Goal: Task Accomplishment & Management: Complete application form

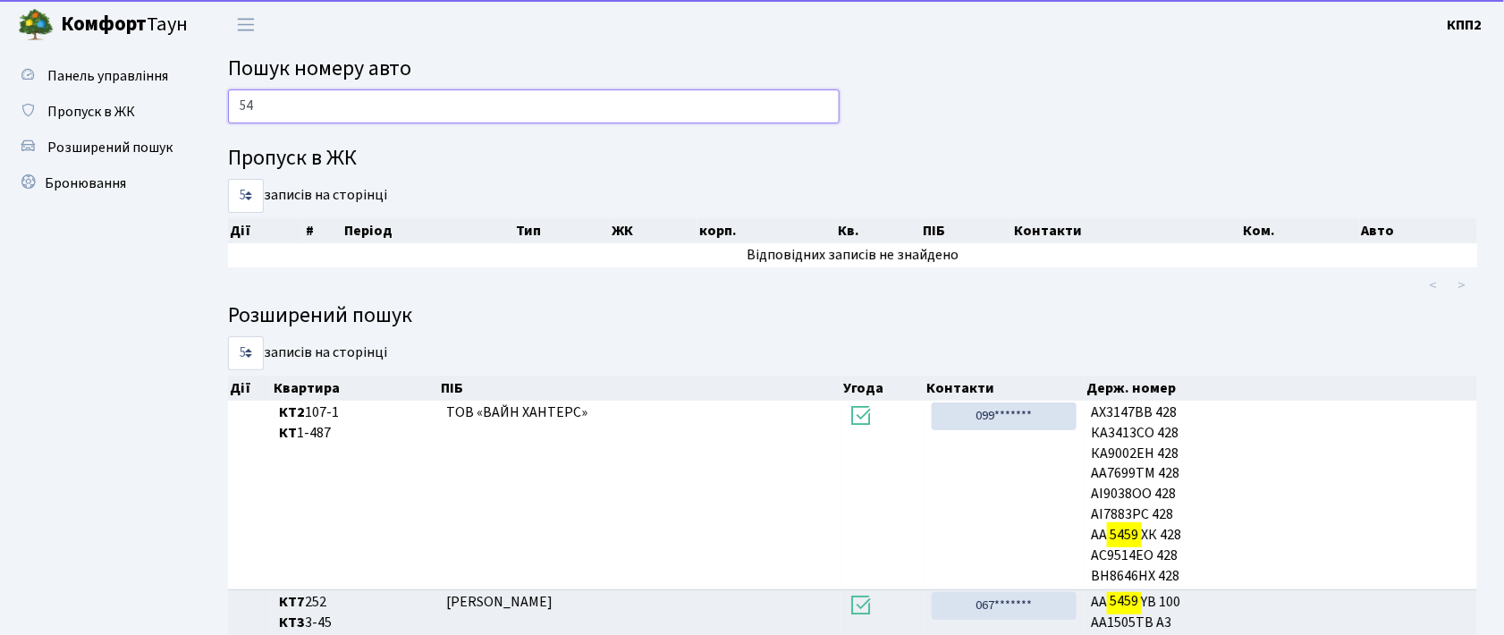
type input "5"
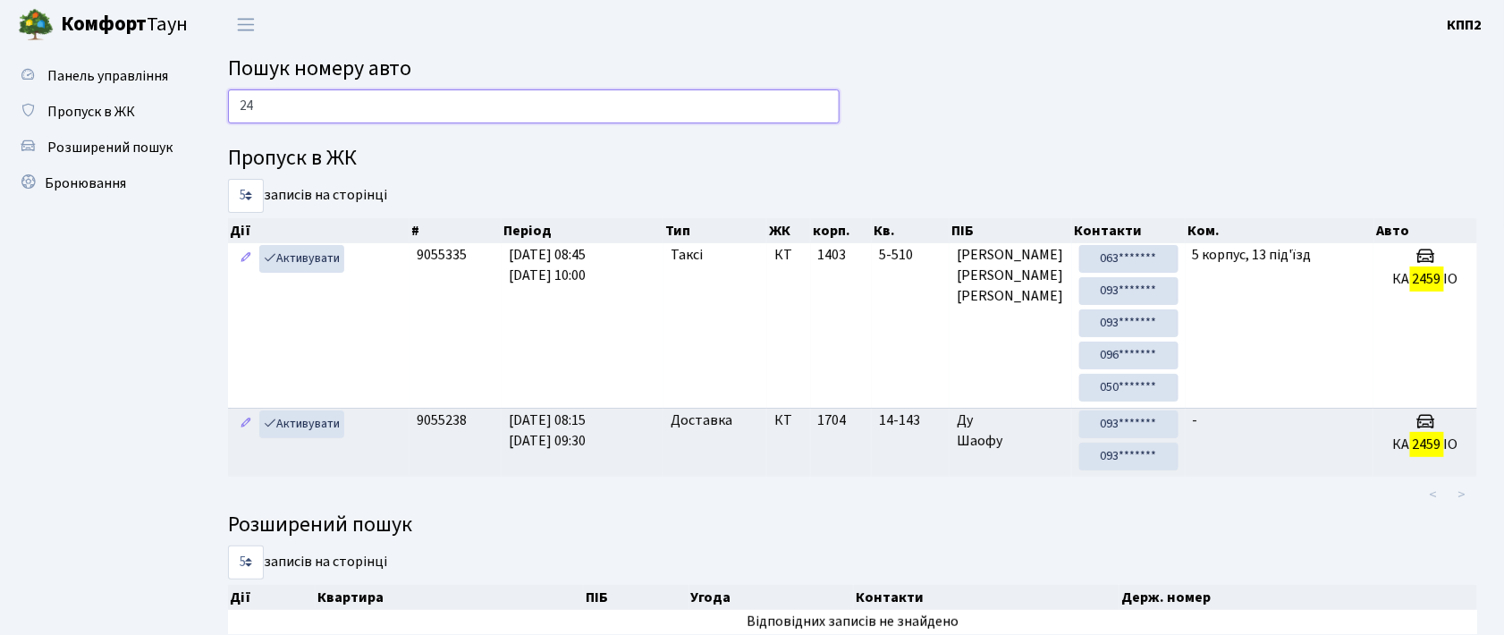
type input "2"
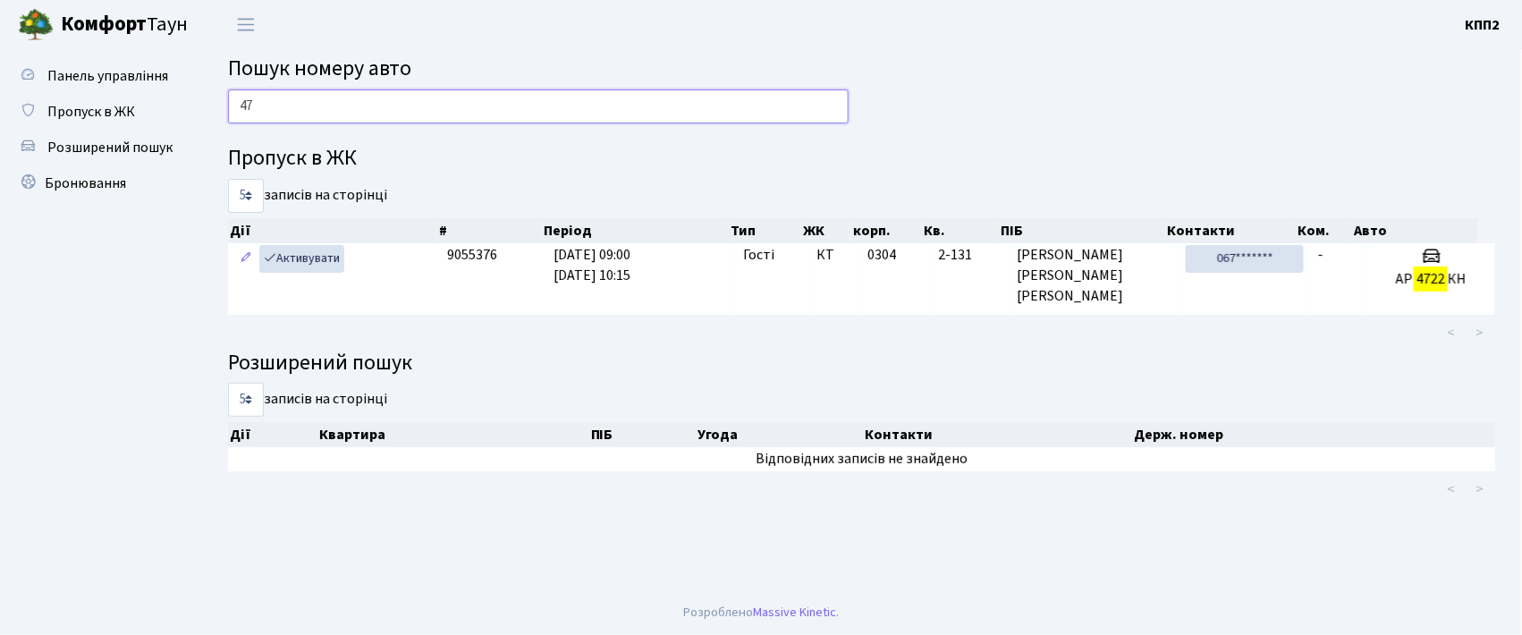
type input "4"
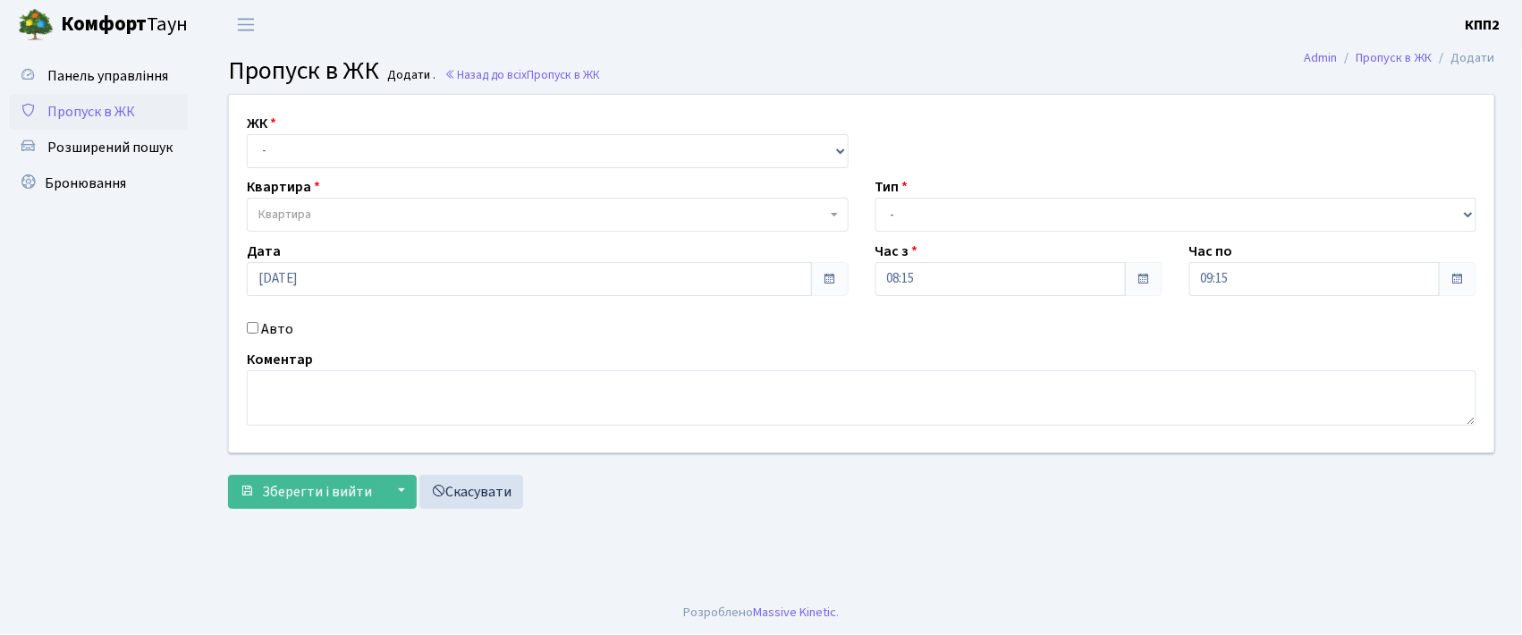
click at [255, 331] on input "Авто" at bounding box center [253, 328] width 12 height 12
checkbox input "true"
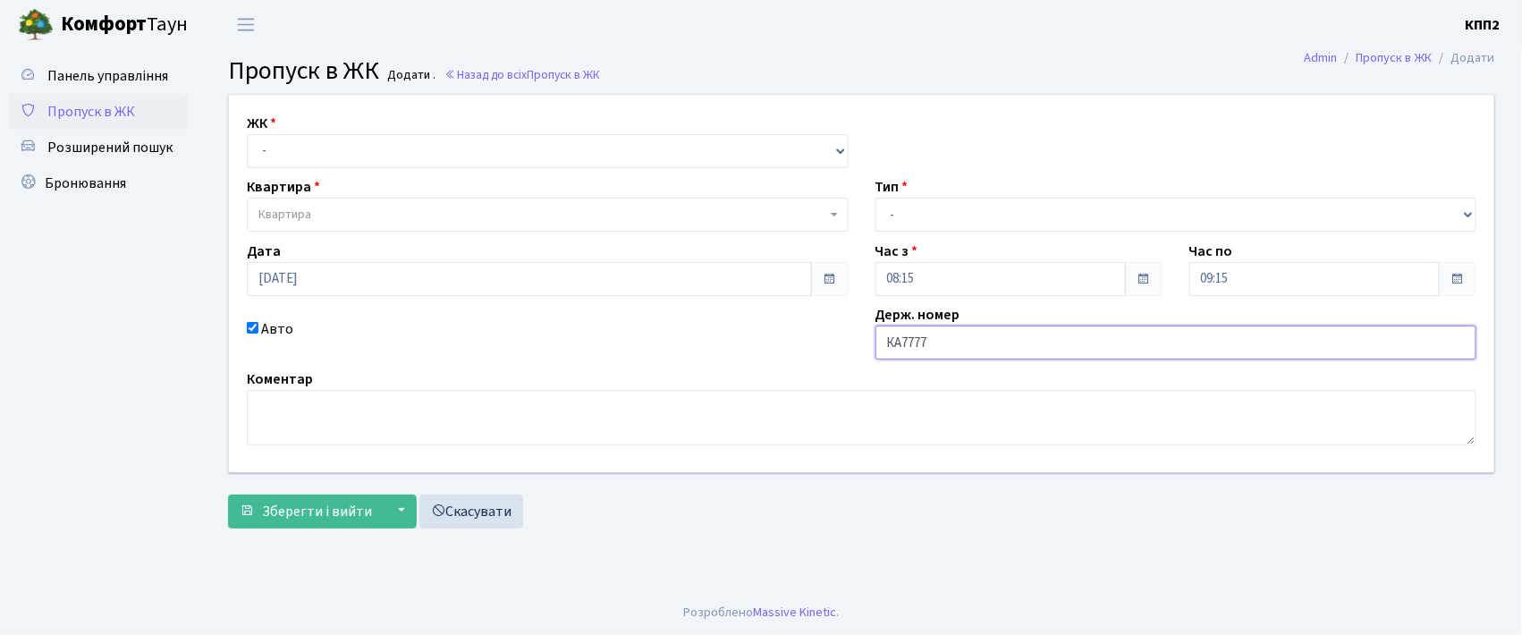
type input "КА7777РХ"
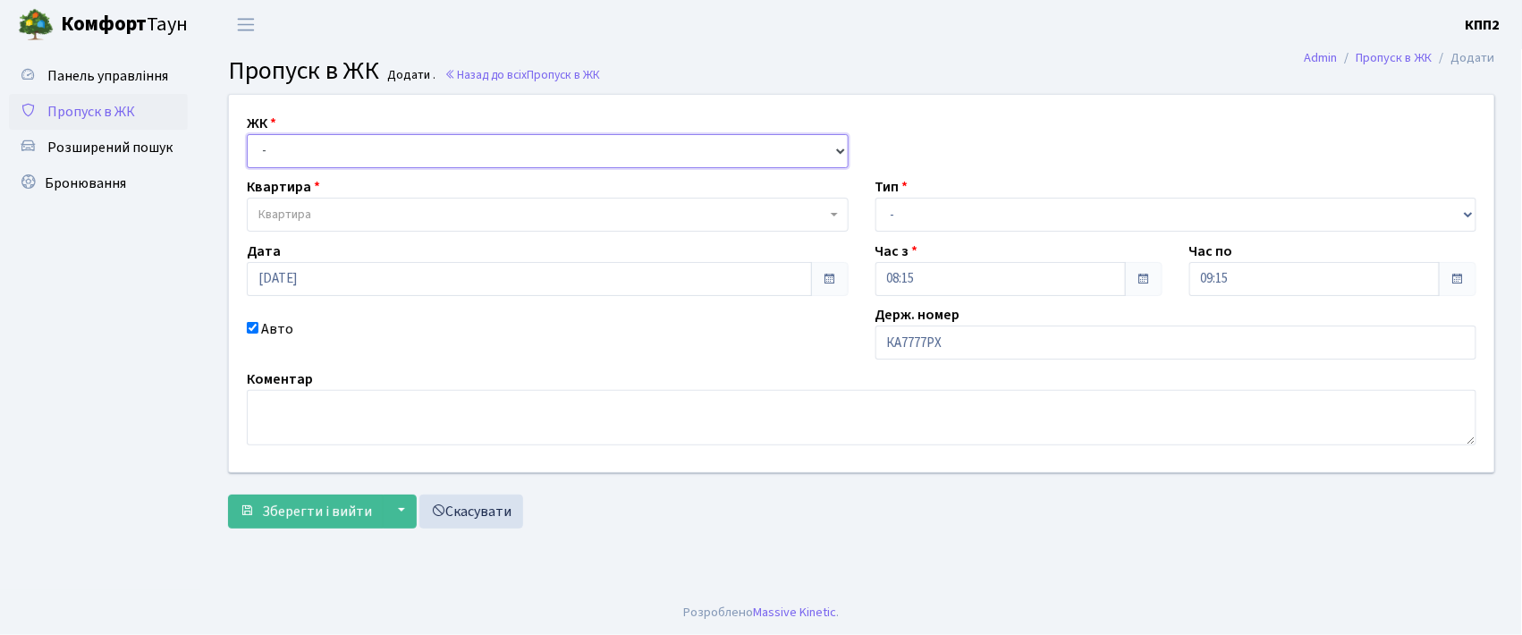
click at [268, 147] on select "- КТ, вул. Регенераторна, 4 КТ2, просп. [STREET_ADDRESS] [STREET_ADDRESS] [PERS…" at bounding box center [548, 151] width 602 height 34
select select "271"
click at [247, 134] on select "- КТ, вул. Регенераторна, 4 КТ2, просп. [STREET_ADDRESS] [STREET_ADDRESS] [PERS…" at bounding box center [548, 151] width 602 height 34
select select
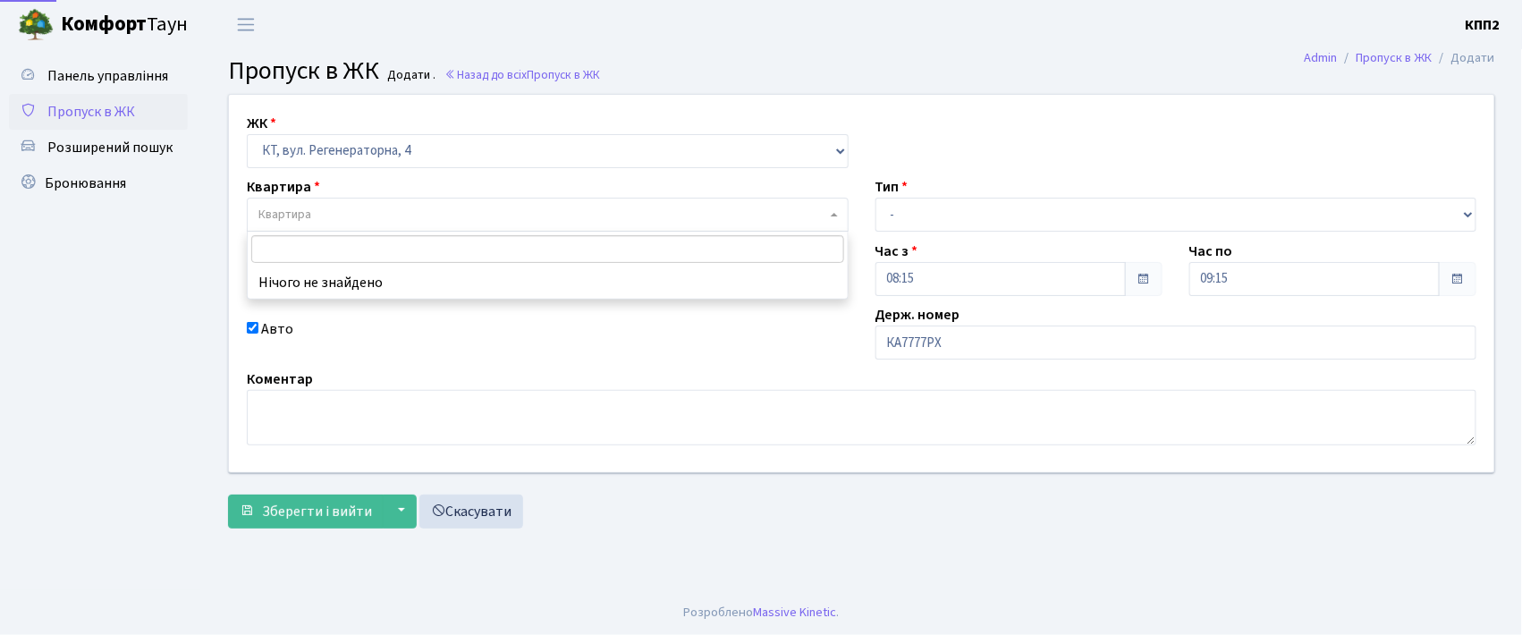
click at [281, 212] on span "Квартира" at bounding box center [284, 215] width 53 height 18
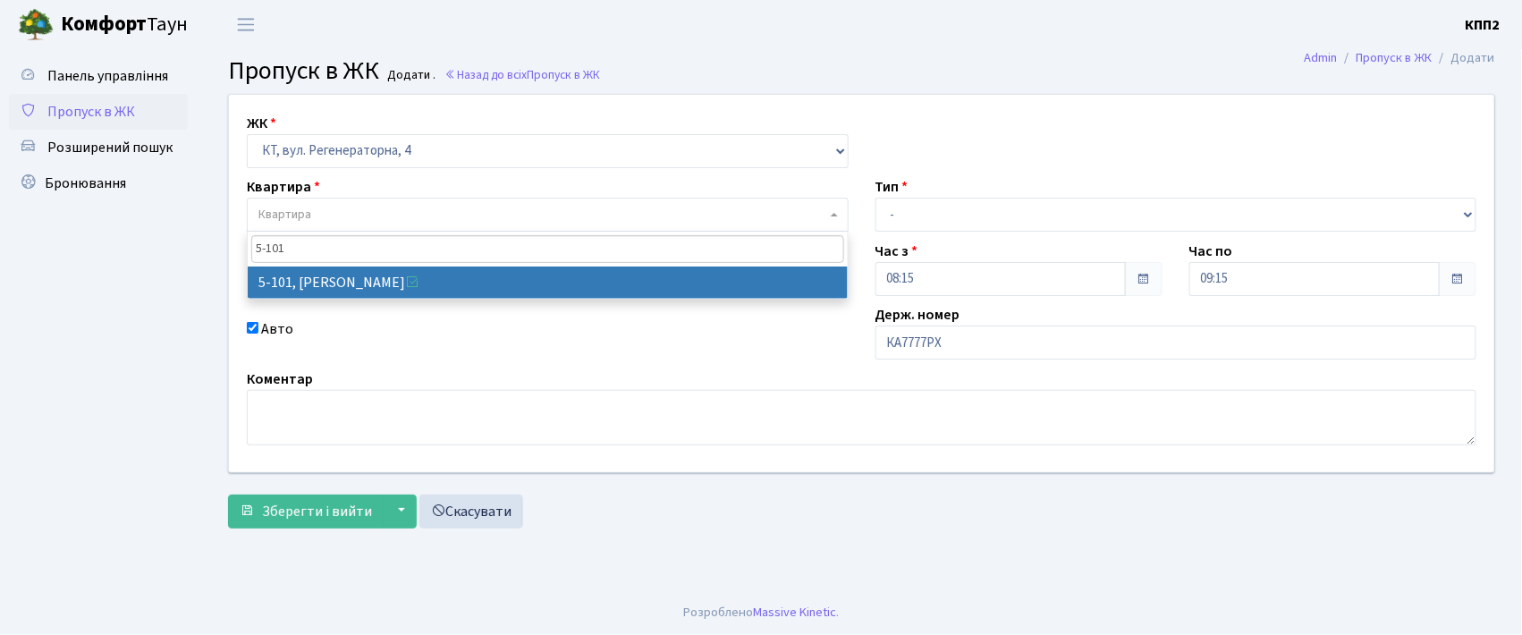
type input "5-101"
select select "2423"
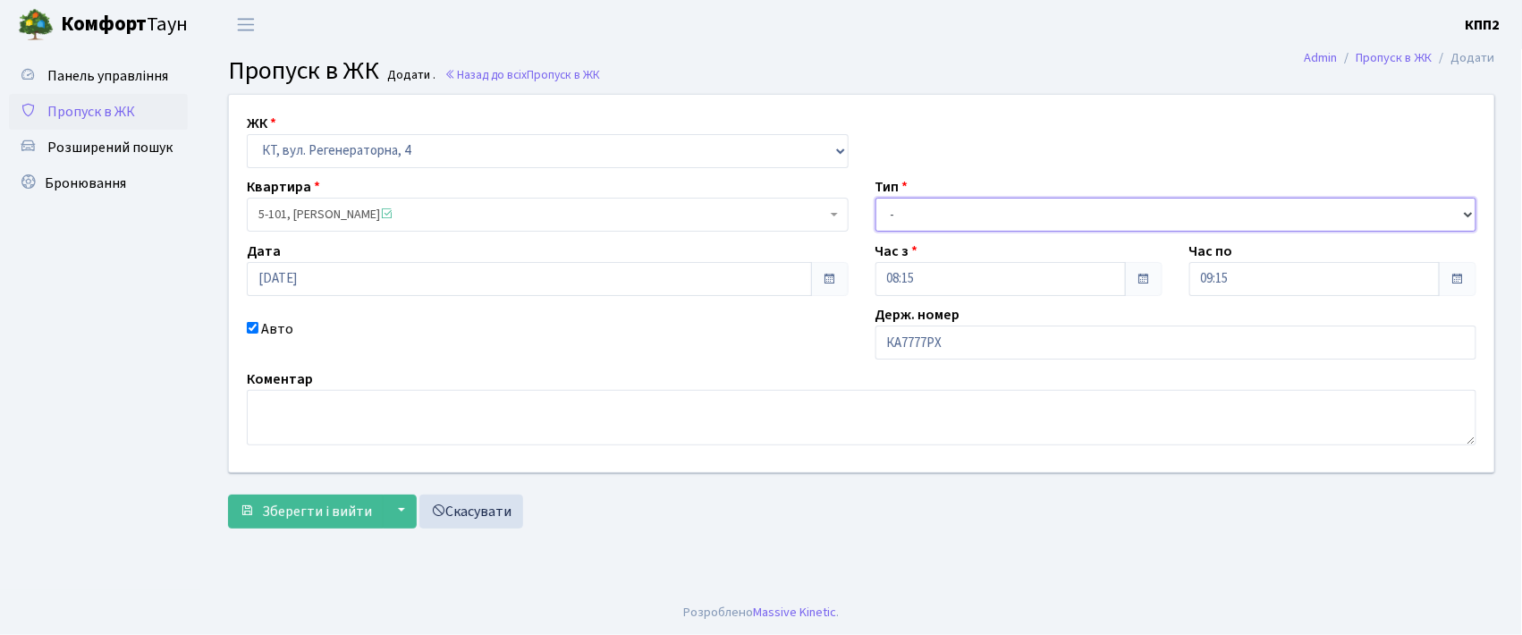
click at [920, 220] on select "- Доставка Таксі Гості Сервіс" at bounding box center [1176, 215] width 602 height 34
select select "3"
click at [875, 198] on select "- Доставка Таксі Гості Сервіс" at bounding box center [1176, 215] width 602 height 34
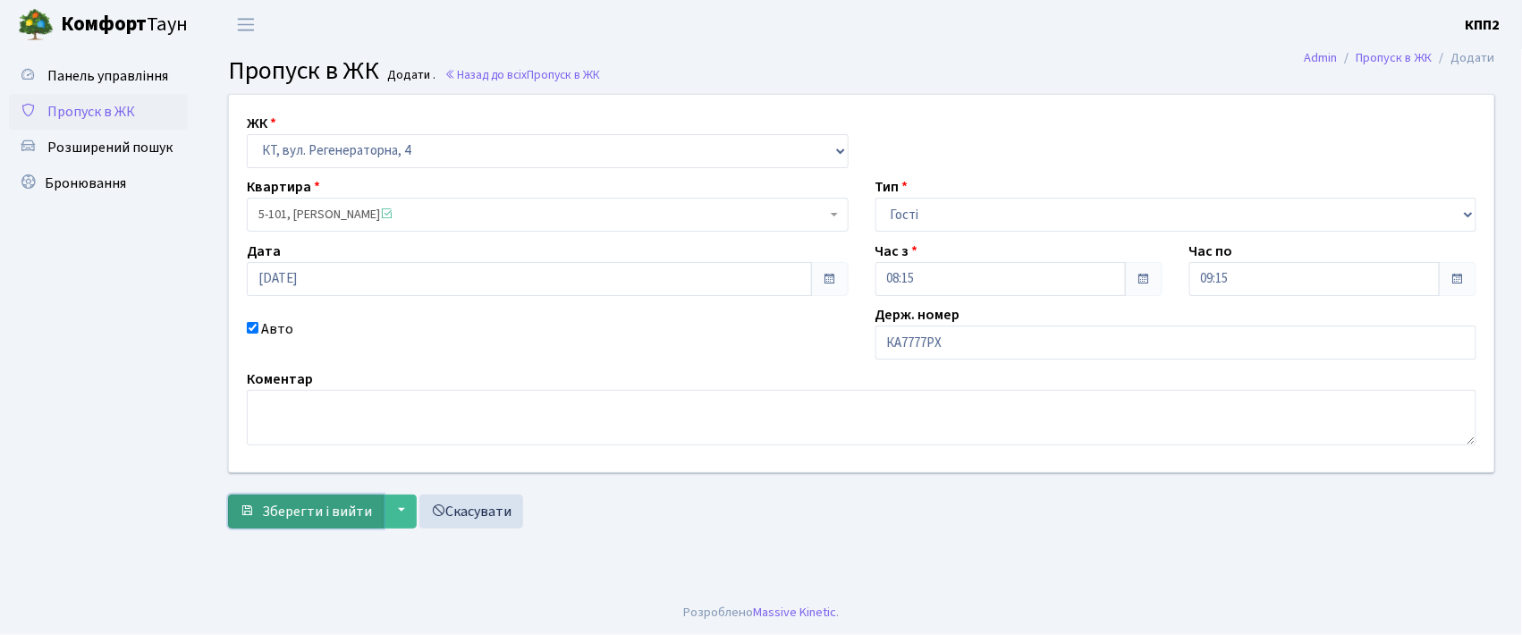
click at [318, 519] on span "Зберегти і вийти" at bounding box center [317, 512] width 110 height 20
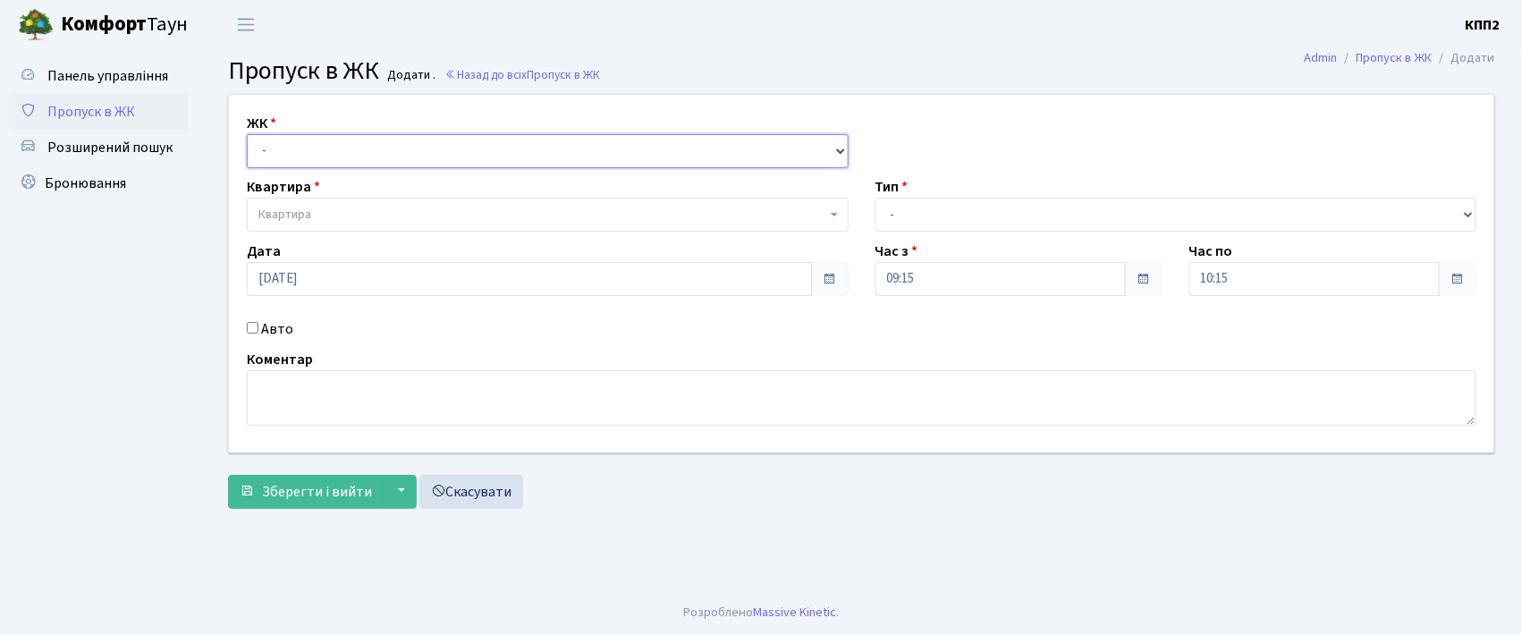
click at [276, 152] on select "- КТ, вул. Регенераторна, 4 КТ2, просп. [STREET_ADDRESS] [STREET_ADDRESS] [PERS…" at bounding box center [548, 151] width 602 height 34
select select "271"
click at [247, 134] on select "- КТ, вул. Регенераторна, 4 КТ2, просп. [STREET_ADDRESS] [STREET_ADDRESS] [PERS…" at bounding box center [548, 151] width 602 height 34
select select
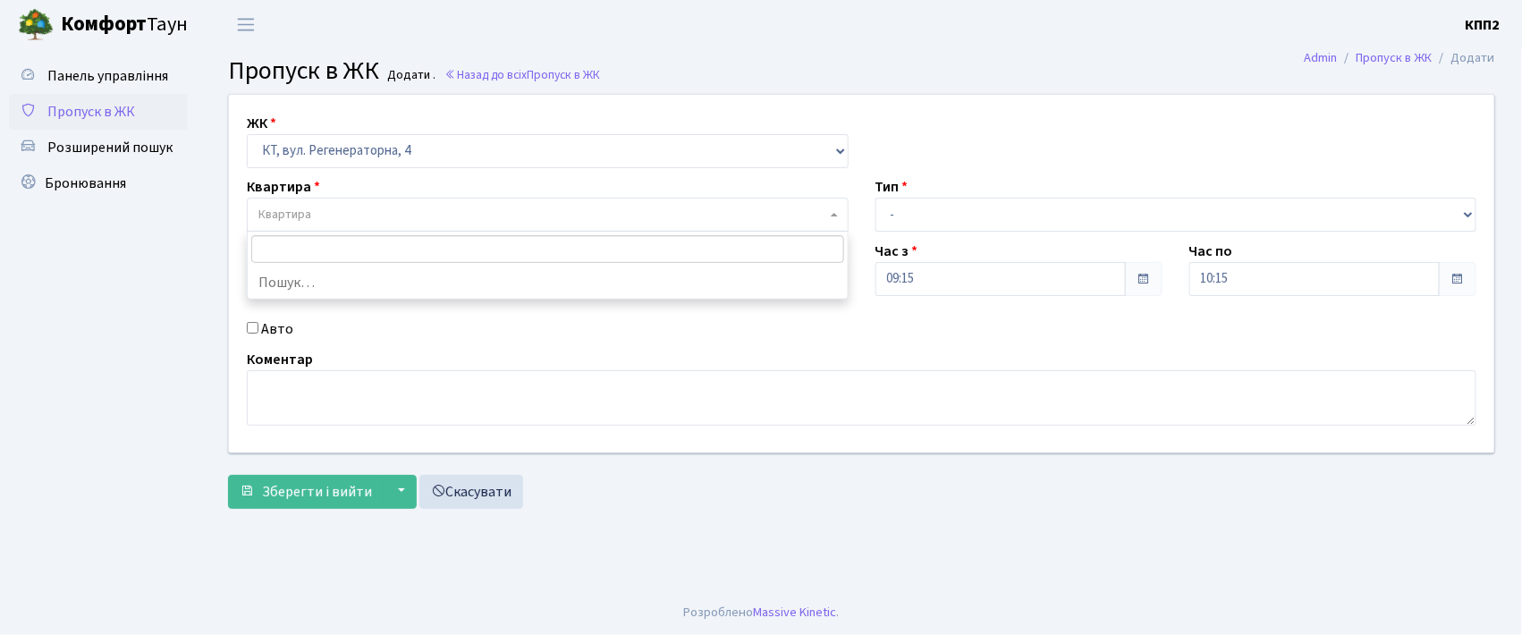
click at [279, 204] on span "Квартира" at bounding box center [548, 215] width 602 height 34
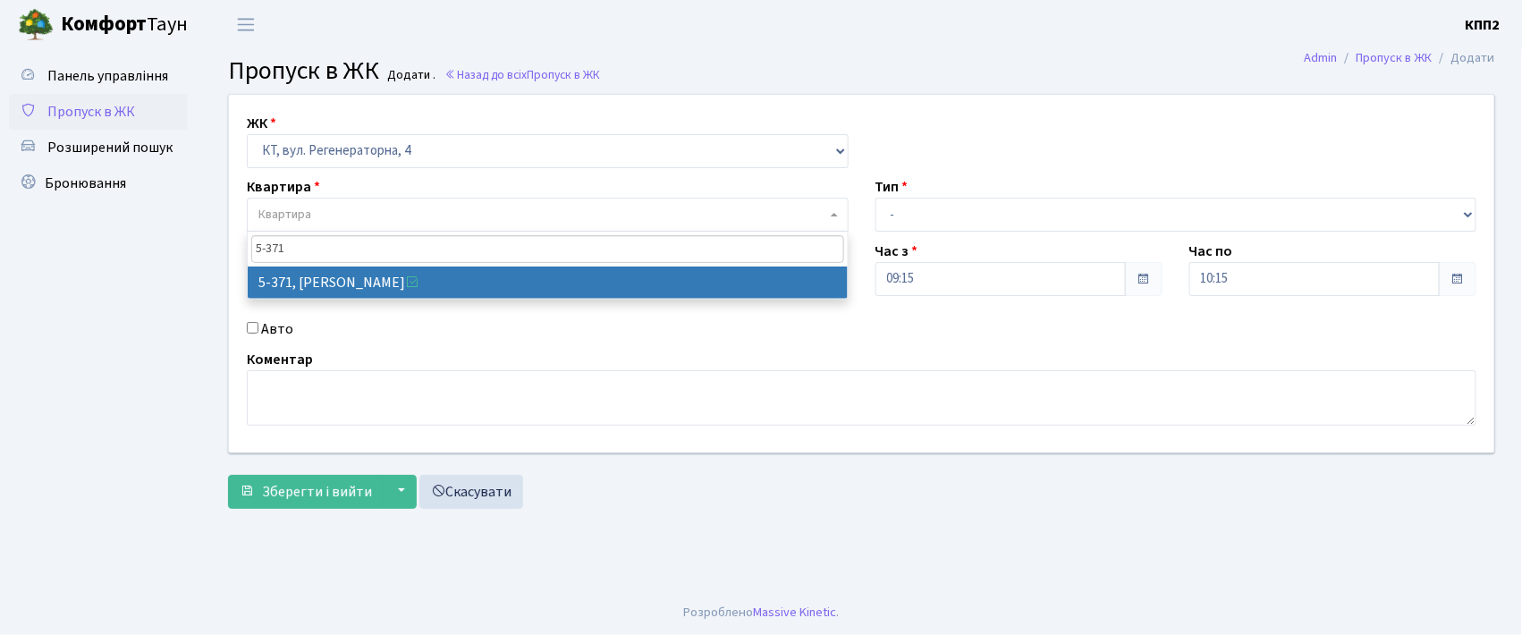
type input "5-371"
select select "2206"
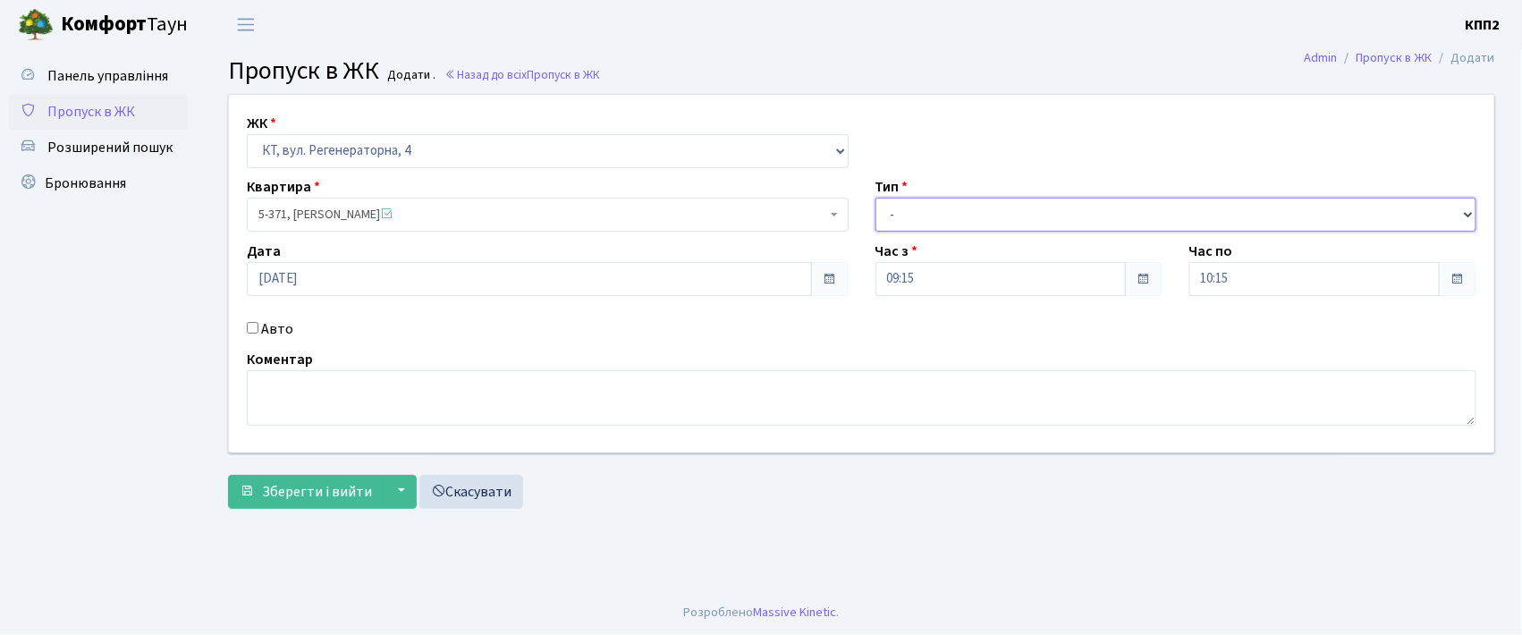
click at [946, 207] on select "- Доставка Таксі Гості Сервіс" at bounding box center [1176, 215] width 602 height 34
select select "3"
click at [875, 198] on select "- Доставка Таксі Гості Сервіс" at bounding box center [1176, 215] width 602 height 34
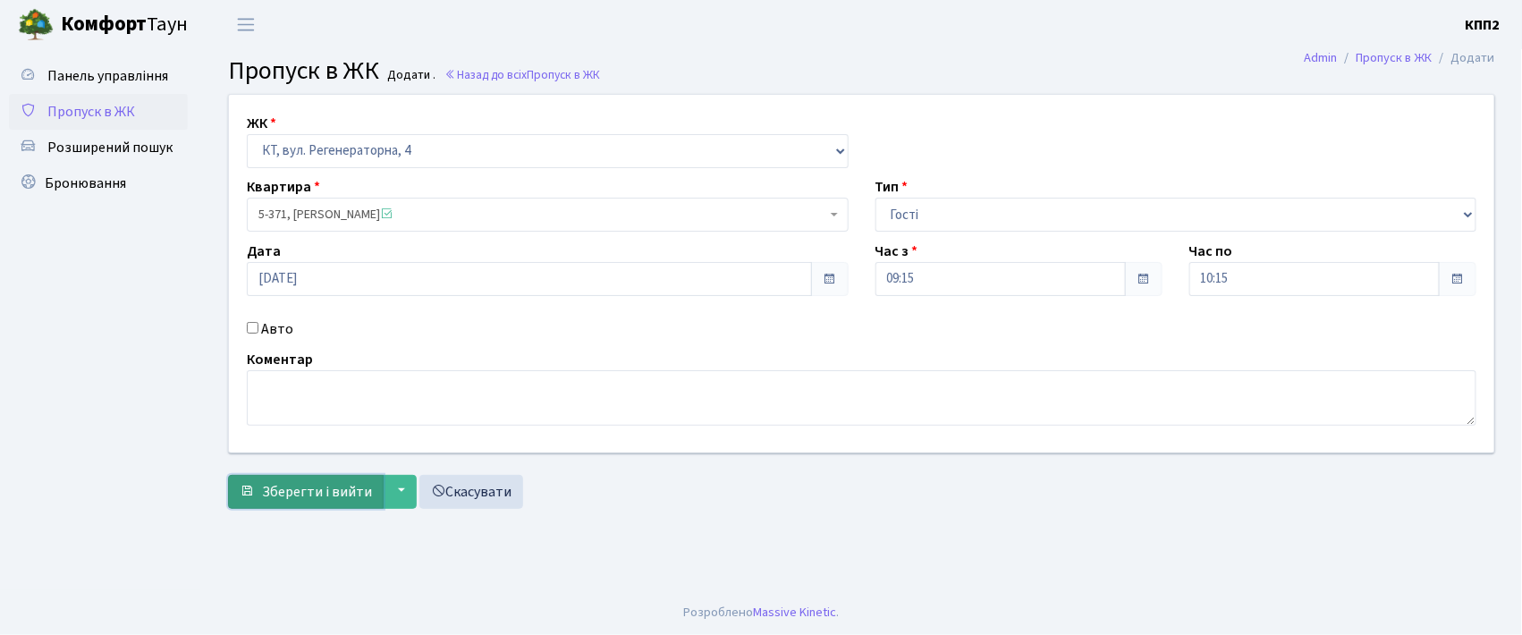
click at [315, 505] on button "Зберегти і вийти" at bounding box center [306, 492] width 156 height 34
click at [252, 331] on input "Авто" at bounding box center [253, 328] width 12 height 12
checkbox input "true"
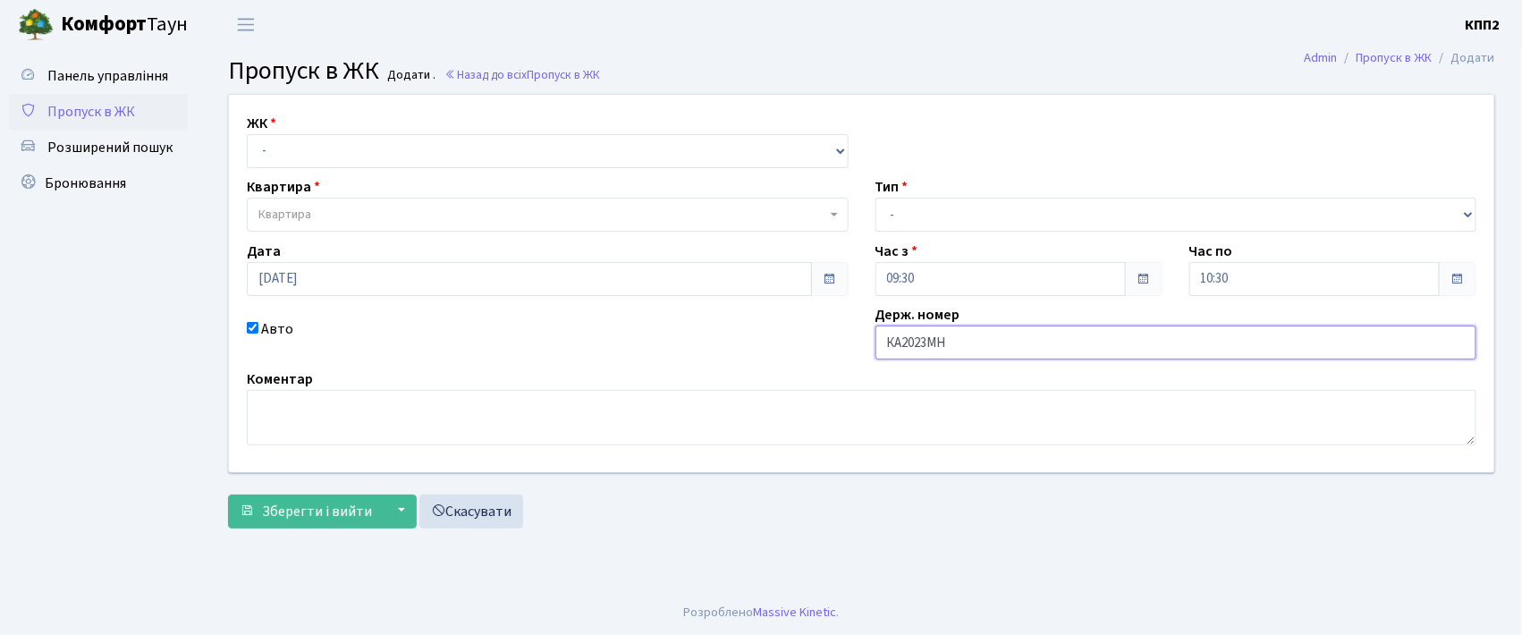
type input "КА2023МН"
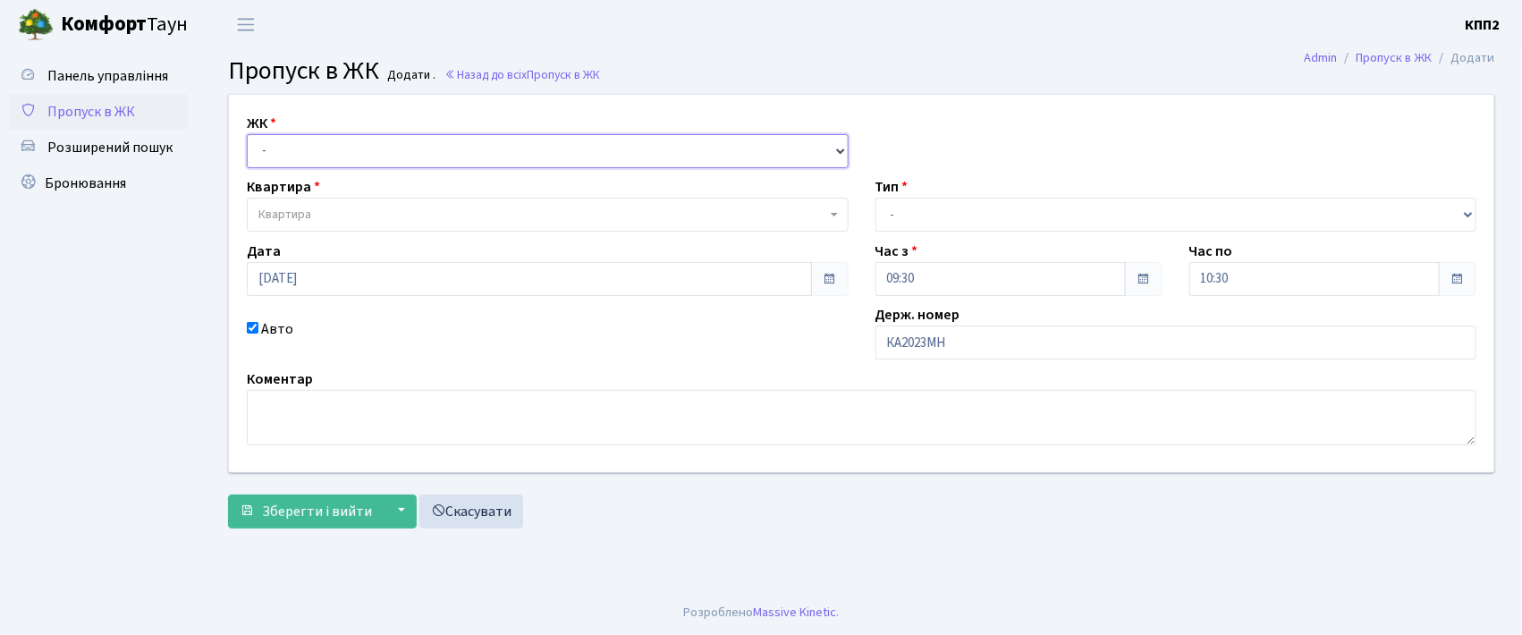
click at [268, 147] on select "- КТ, вул. Регенераторна, 4 КТ2, просп. [STREET_ADDRESS] [STREET_ADDRESS] [PERS…" at bounding box center [548, 151] width 602 height 34
select select "271"
click at [247, 134] on select "- КТ, вул. Регенераторна, 4 КТ2, просп. [STREET_ADDRESS] [STREET_ADDRESS] [PERS…" at bounding box center [548, 151] width 602 height 34
select select
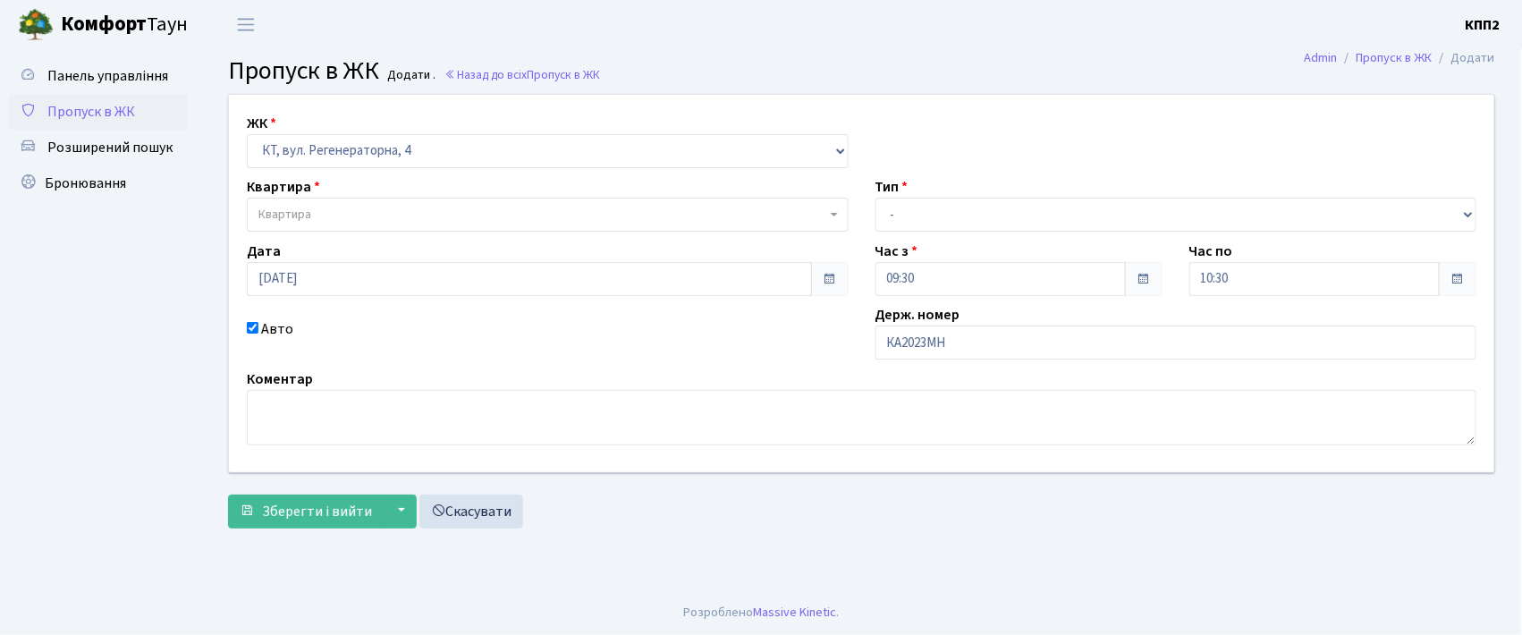
click at [298, 207] on span "Квартира" at bounding box center [284, 215] width 53 height 18
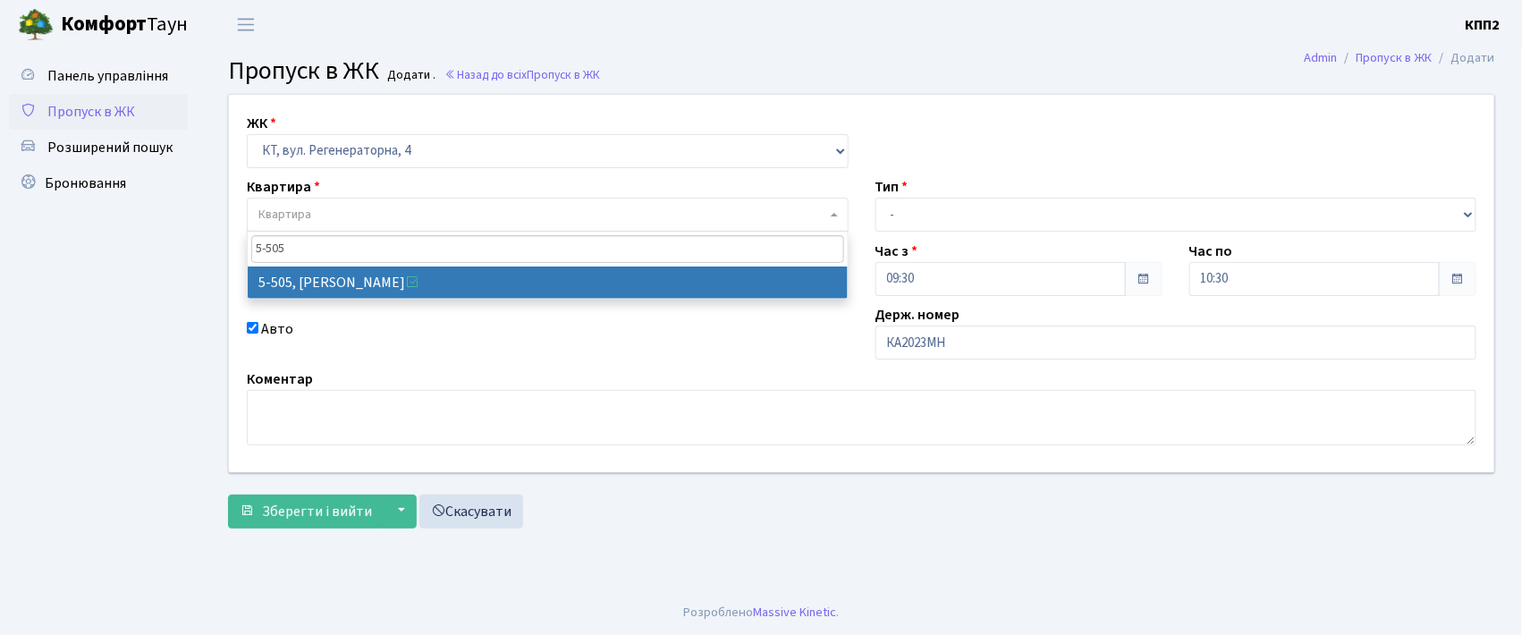
type input "5-505"
drag, startPoint x: 349, startPoint y: 280, endPoint x: 394, endPoint y: 276, distance: 45.7
select select "2033"
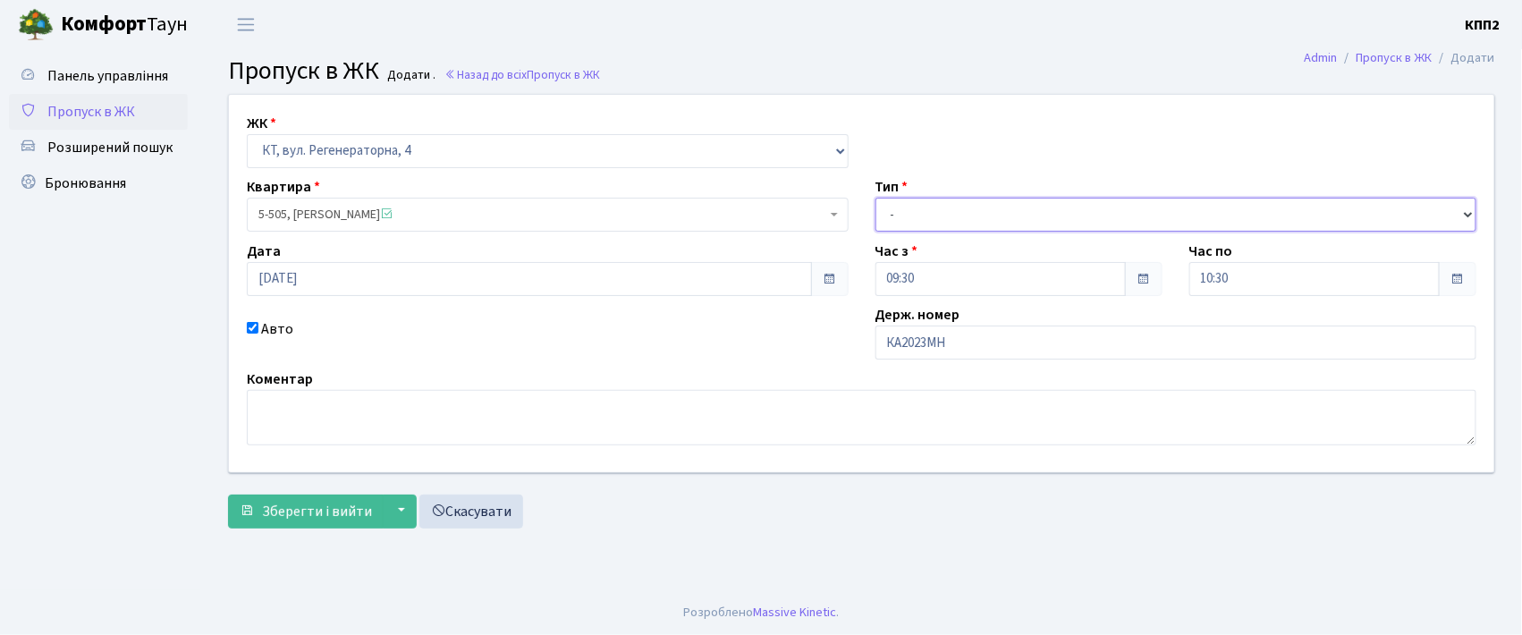
click at [902, 207] on select "- Доставка Таксі Гості Сервіс" at bounding box center [1176, 215] width 602 height 34
select select "3"
click at [875, 198] on select "- Доставка Таксі Гості Сервіс" at bounding box center [1176, 215] width 602 height 34
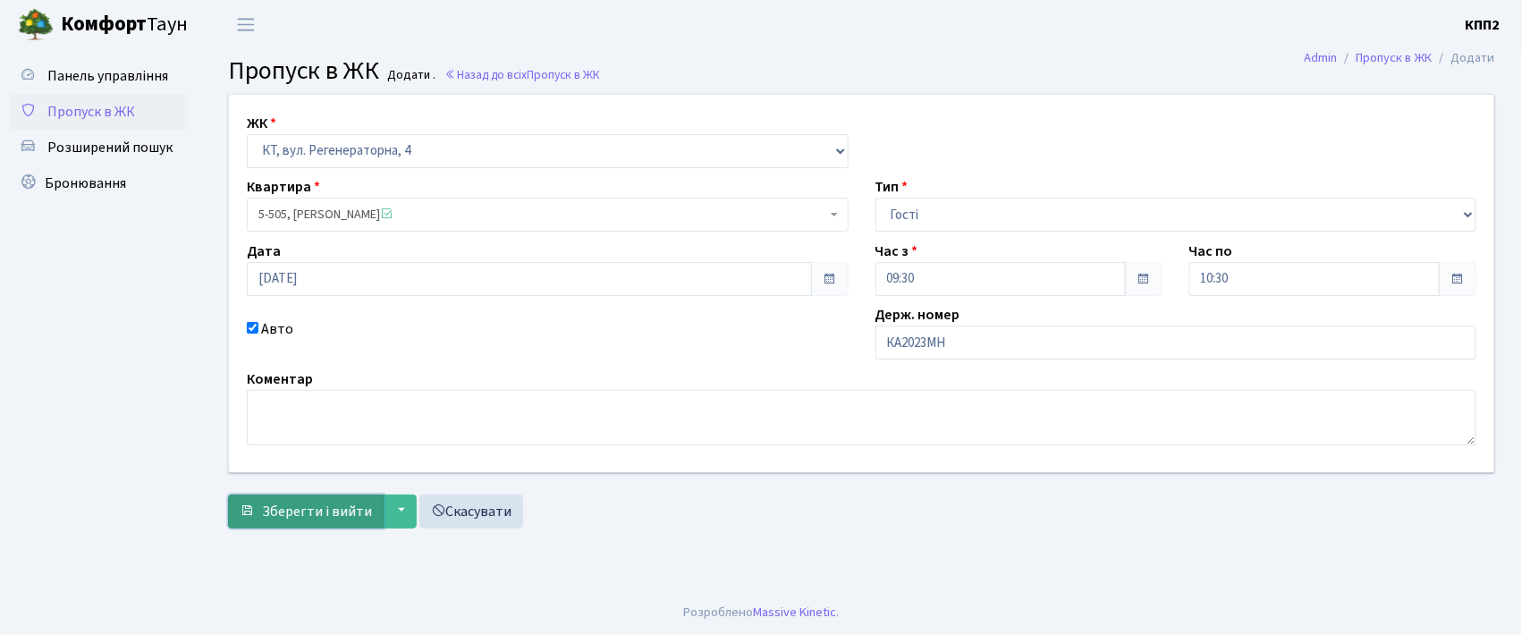
click at [288, 526] on button "Зберегти і вийти" at bounding box center [306, 511] width 156 height 34
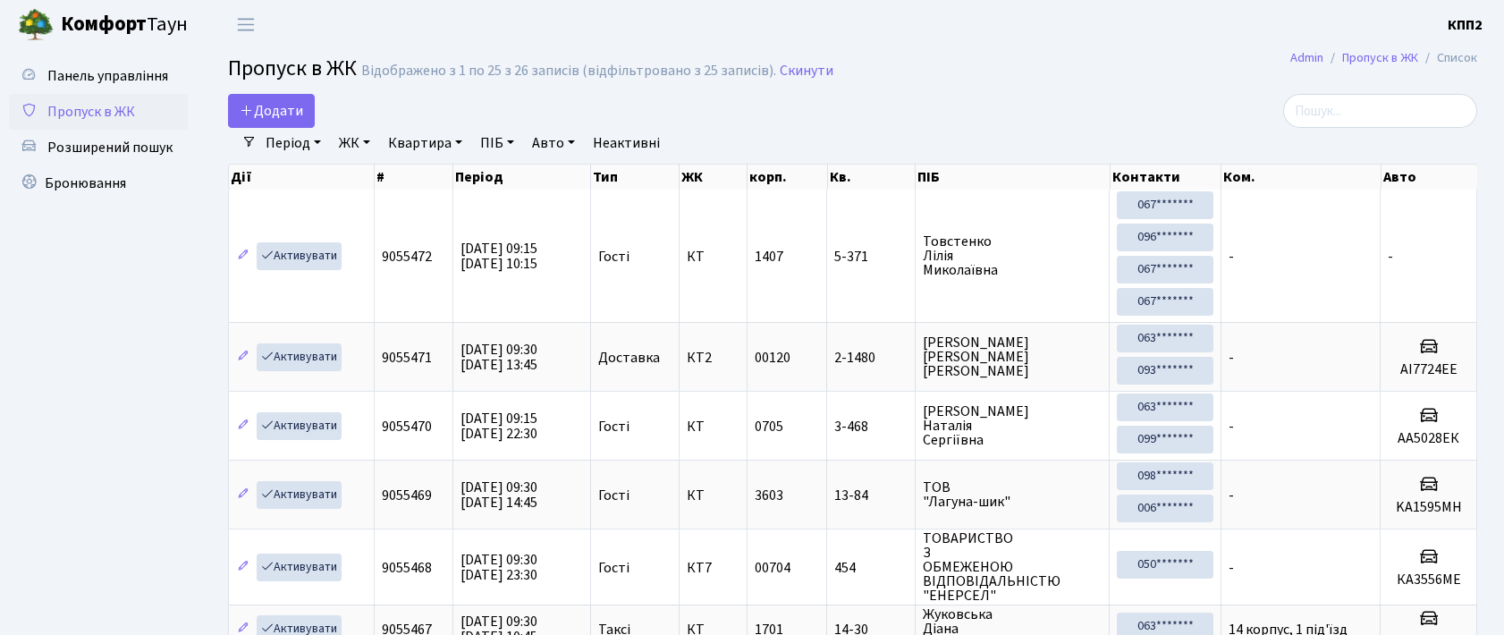
select select "25"
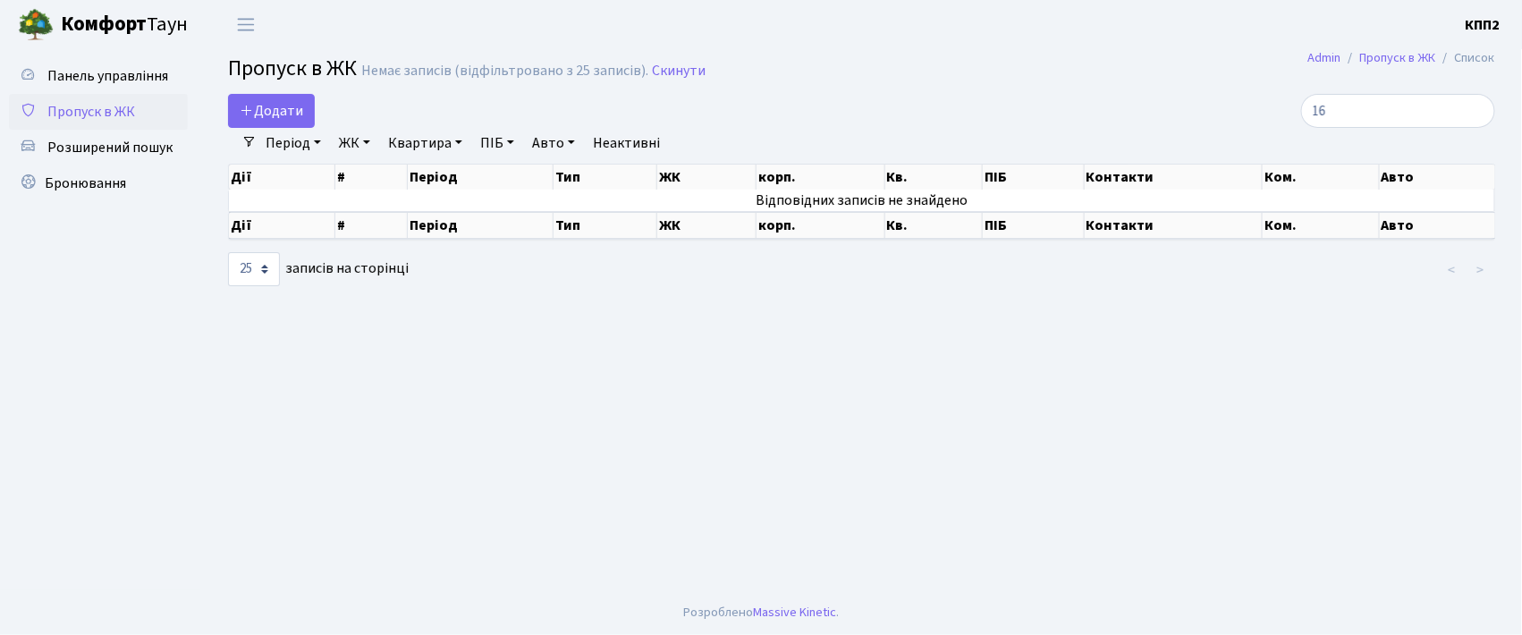
type input "1"
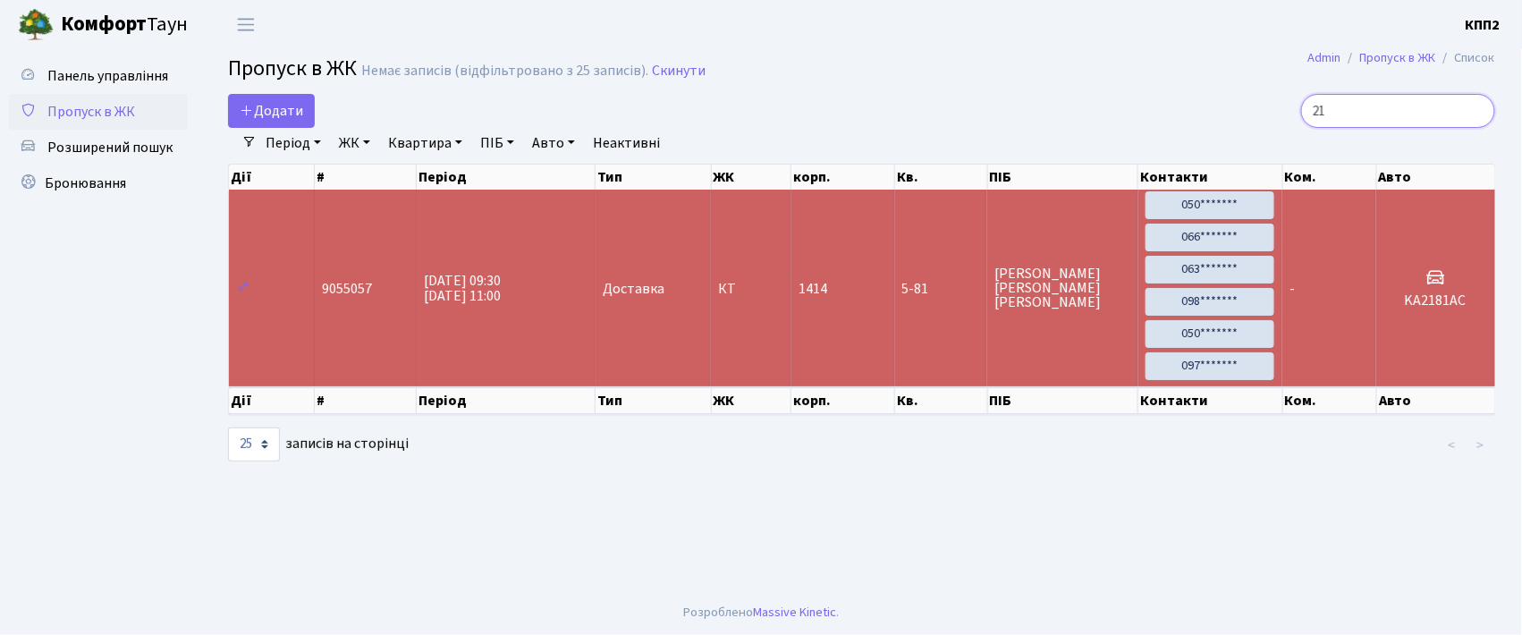
type input "2"
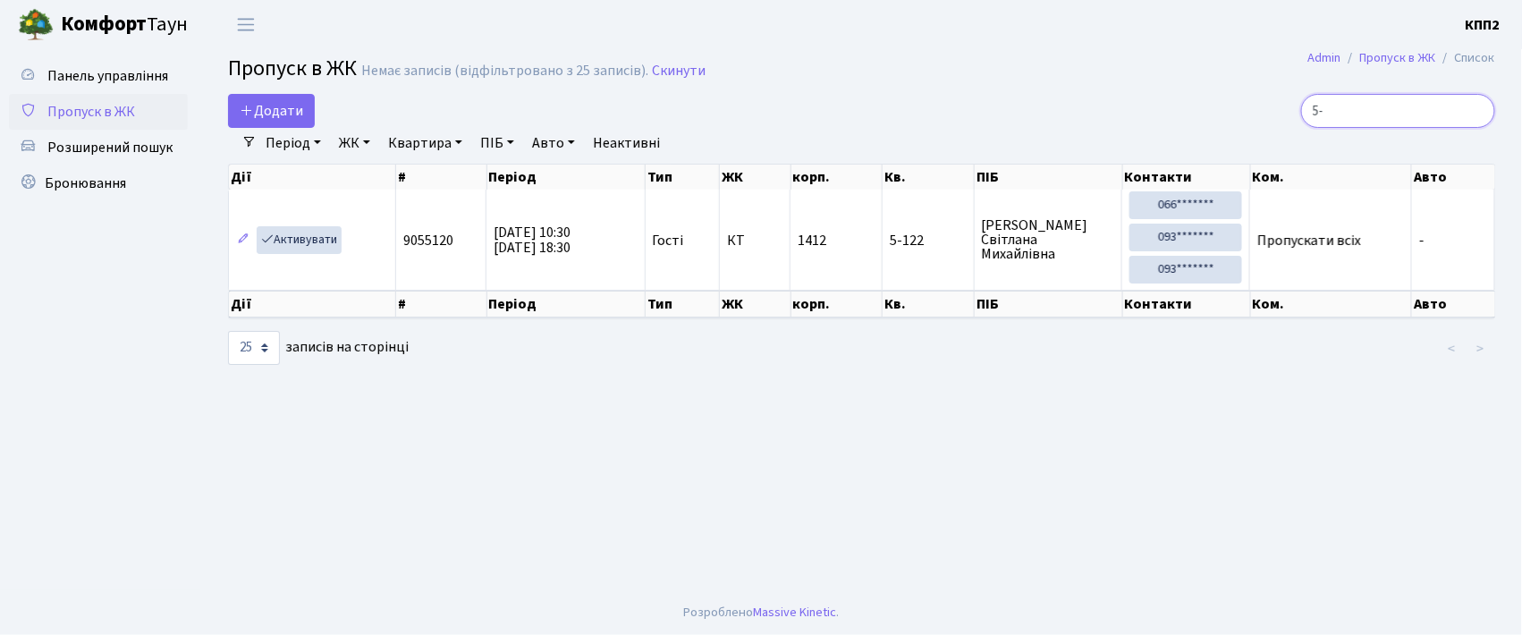
type input "5"
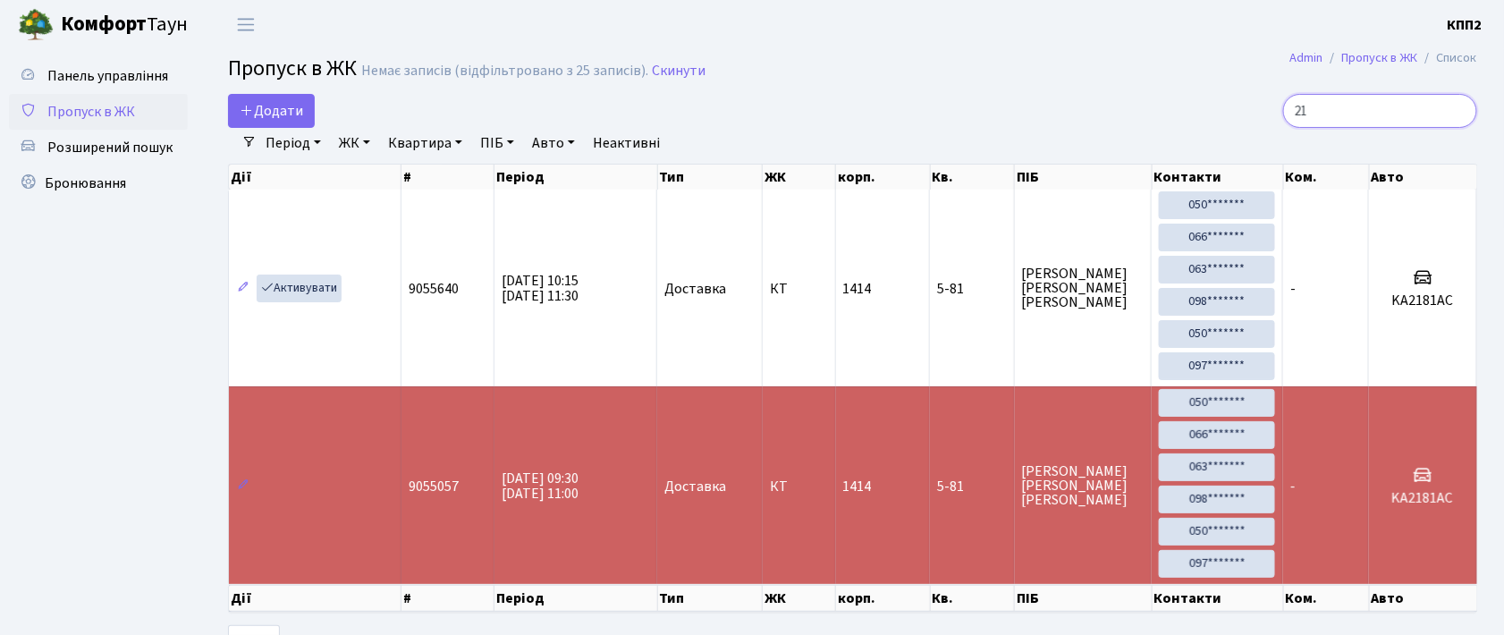
type input "2"
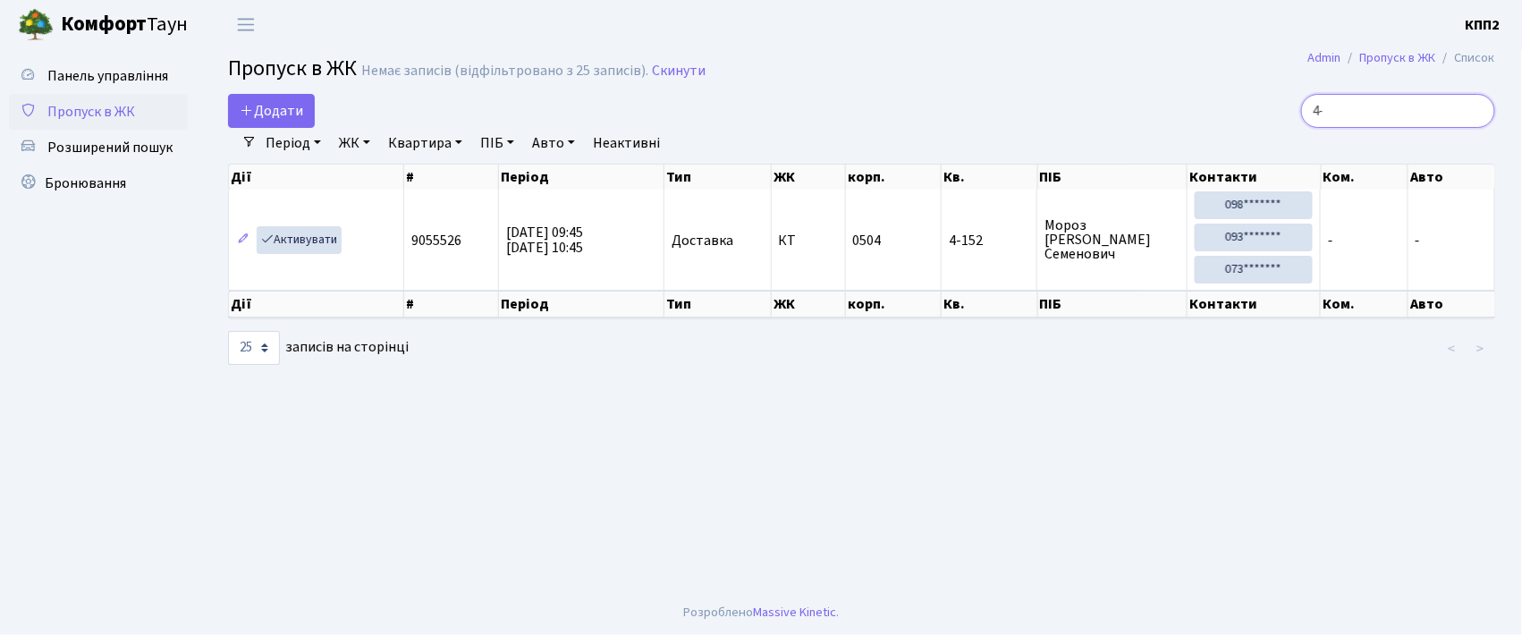
type input "4"
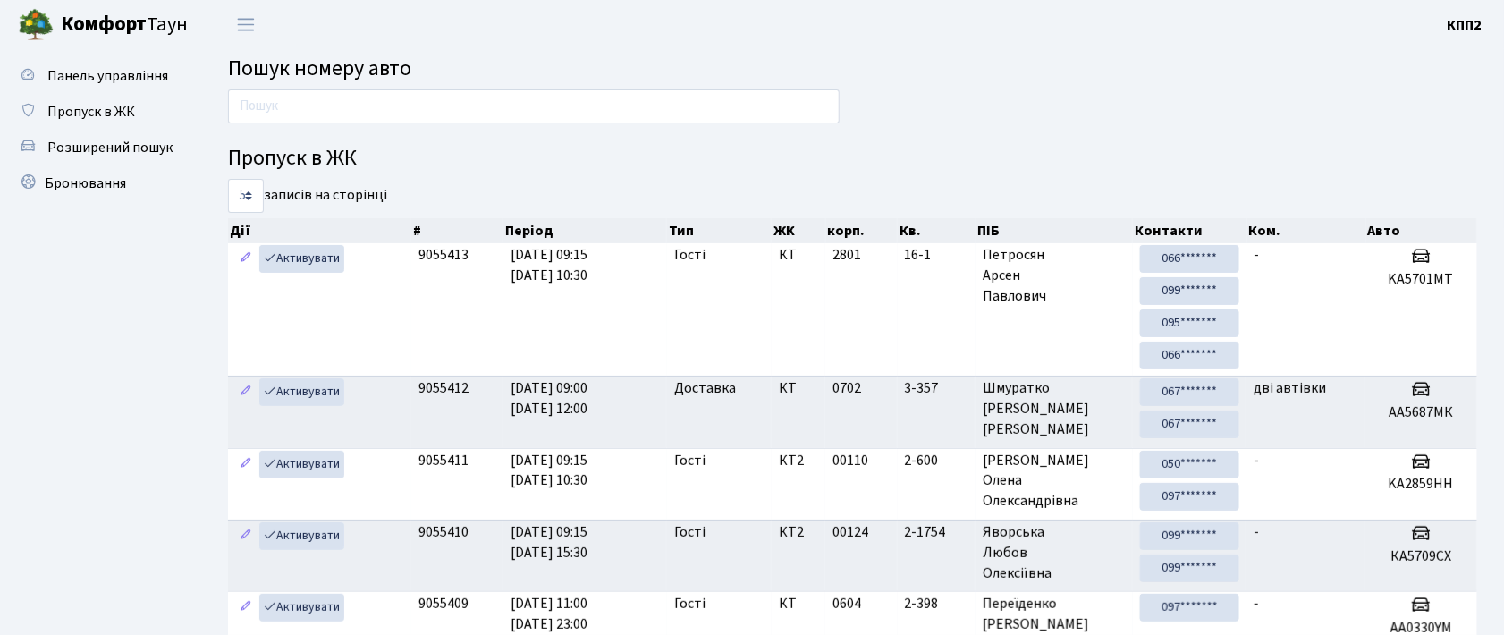
click at [111, 452] on ul "Панель управління Пропуск в ЖК Розширений пошук Бронювання" at bounding box center [98, 452] width 179 height 789
click at [306, 115] on input "text" at bounding box center [534, 106] width 612 height 34
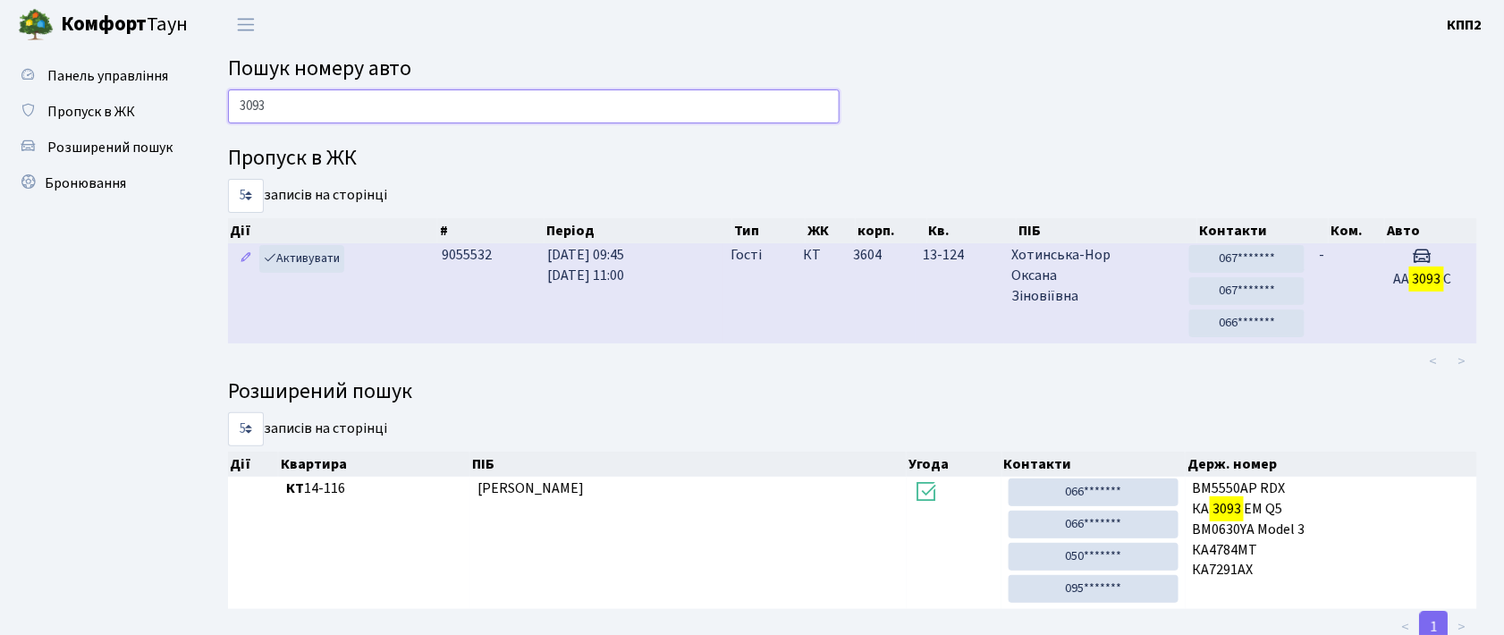
type input "3093"
click at [1364, 274] on td "-" at bounding box center [1339, 293] width 55 height 100
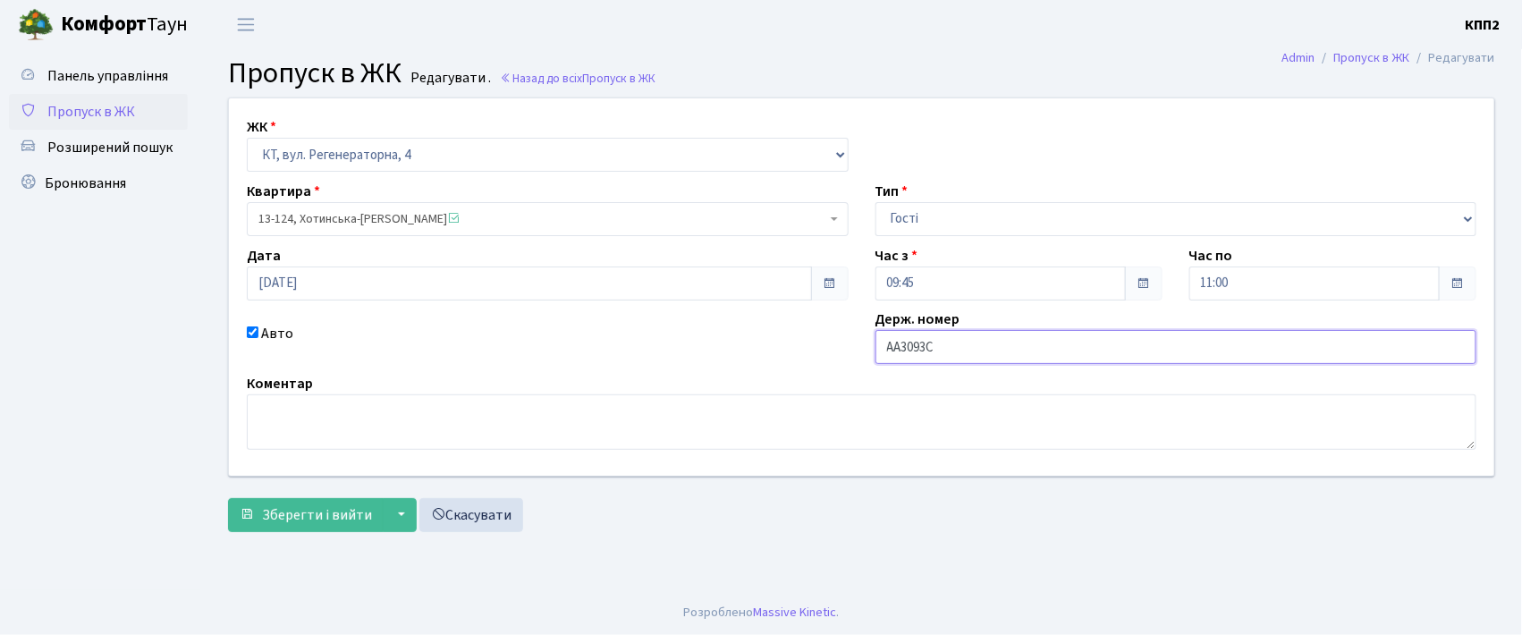
click at [978, 347] on input "АА3093С" at bounding box center [1176, 347] width 602 height 34
type input "АА3093СН"
click at [313, 522] on span "Зберегти і вийти" at bounding box center [317, 515] width 110 height 20
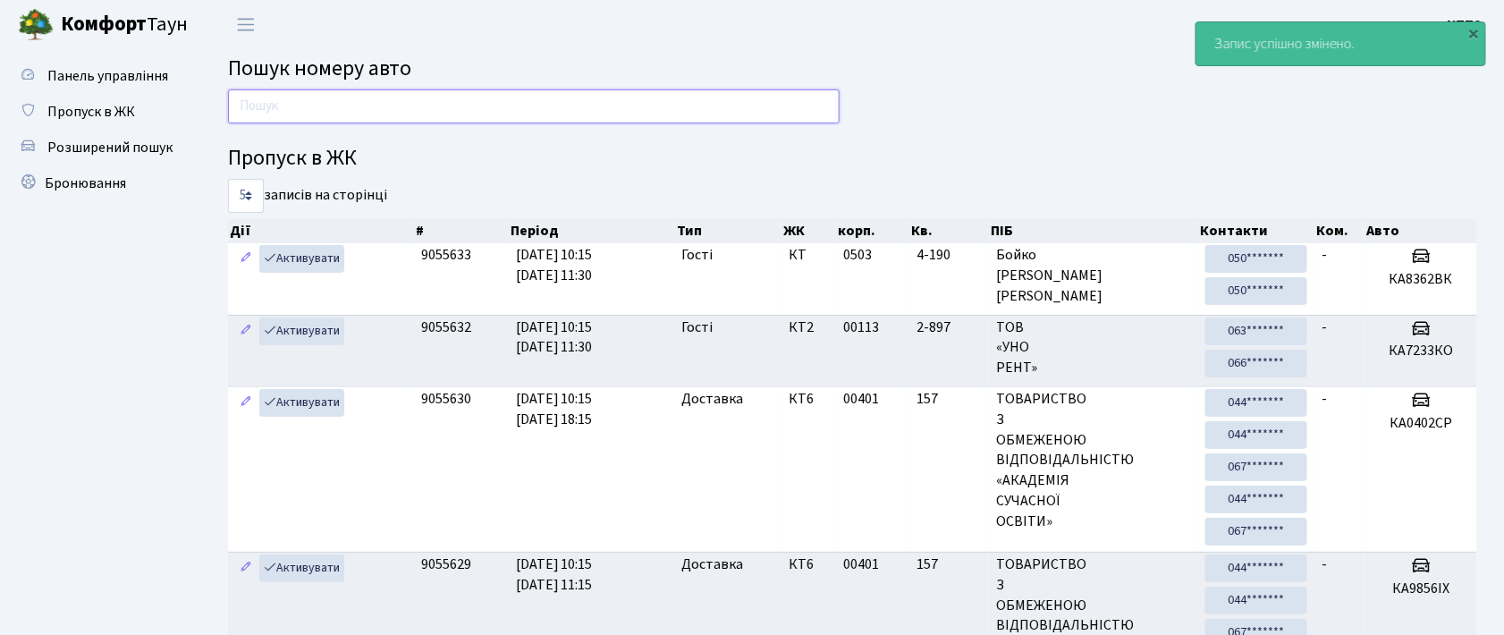
click at [255, 109] on input "text" at bounding box center [534, 106] width 612 height 34
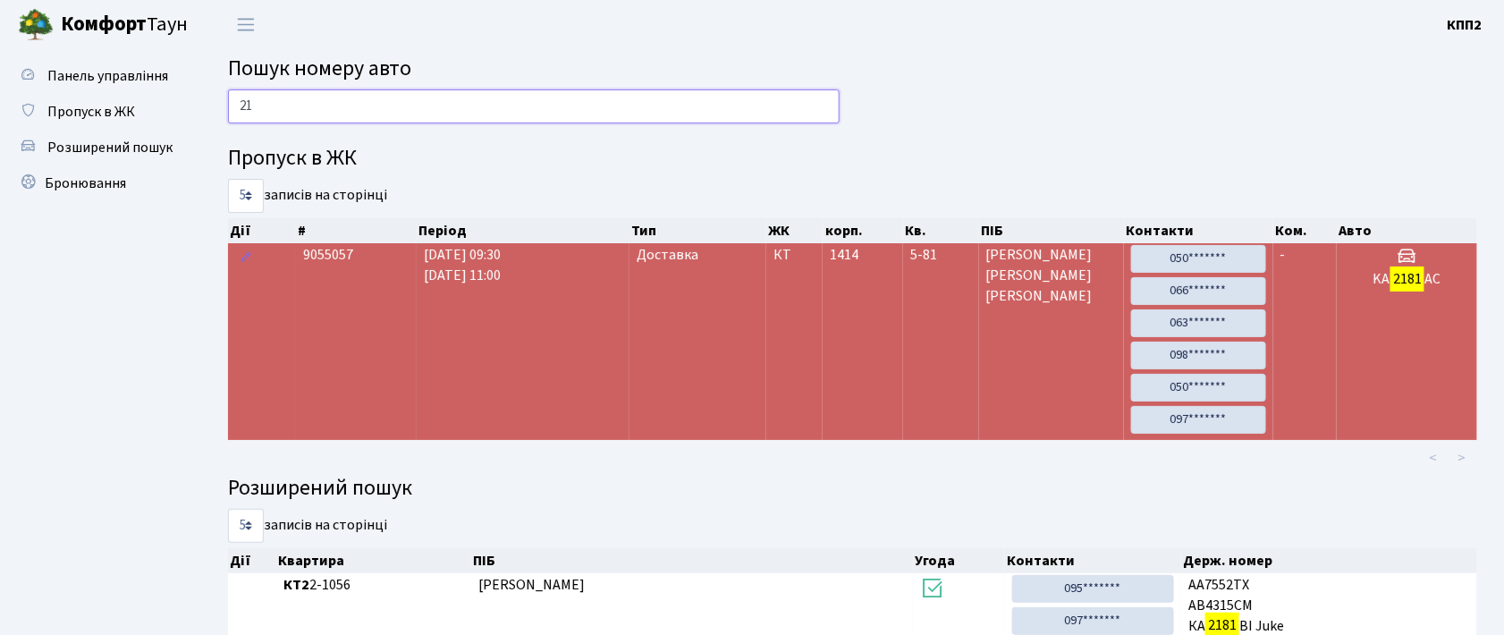
type input "2"
